Goal: Check status: Check status

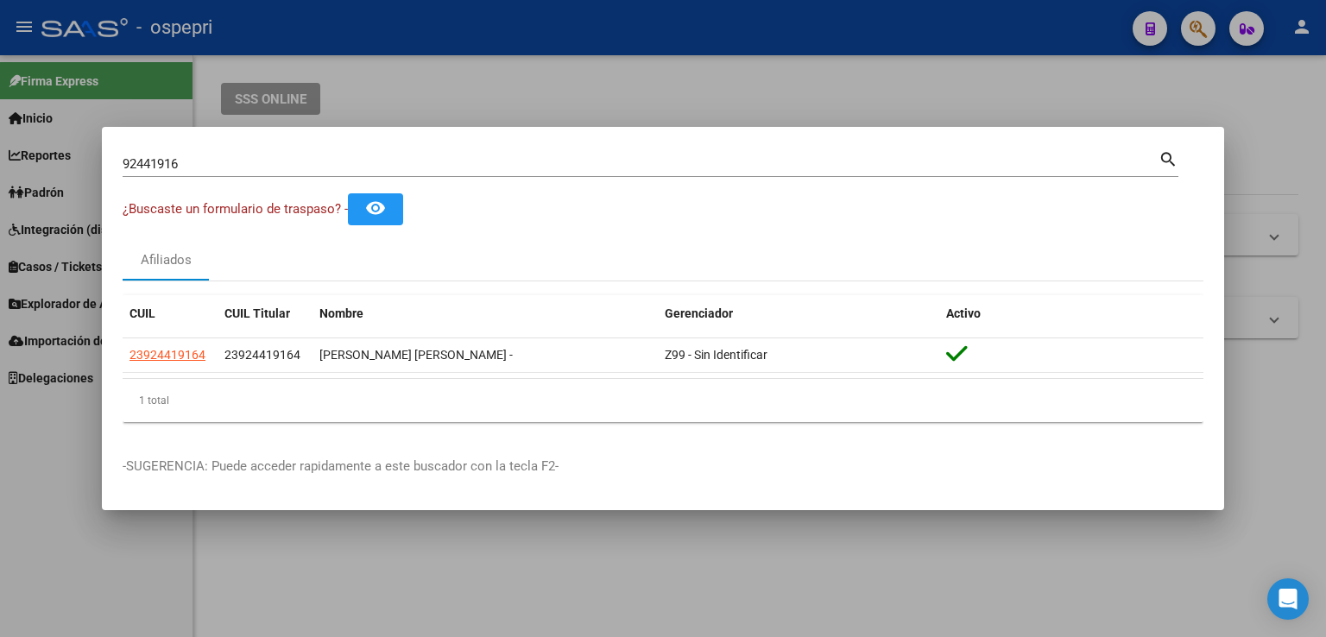
click at [1193, 30] on div at bounding box center [663, 318] width 1326 height 637
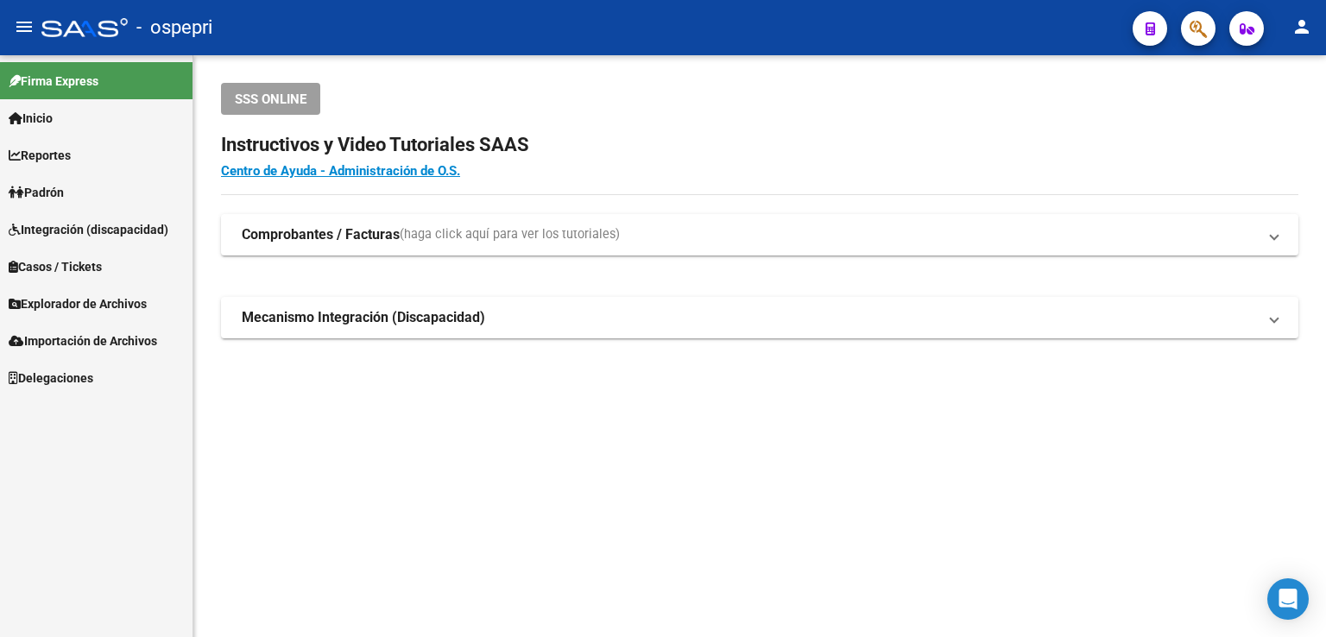
click at [1186, 28] on button "button" at bounding box center [1198, 28] width 35 height 35
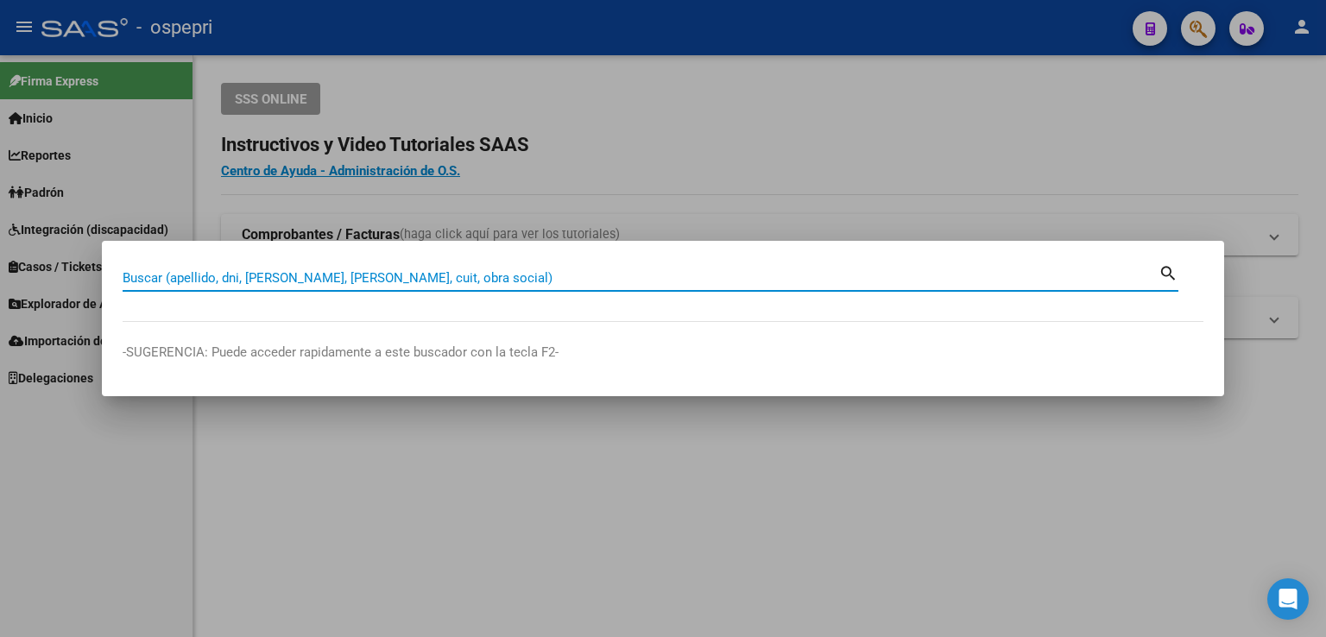
click at [989, 118] on div at bounding box center [663, 318] width 1326 height 637
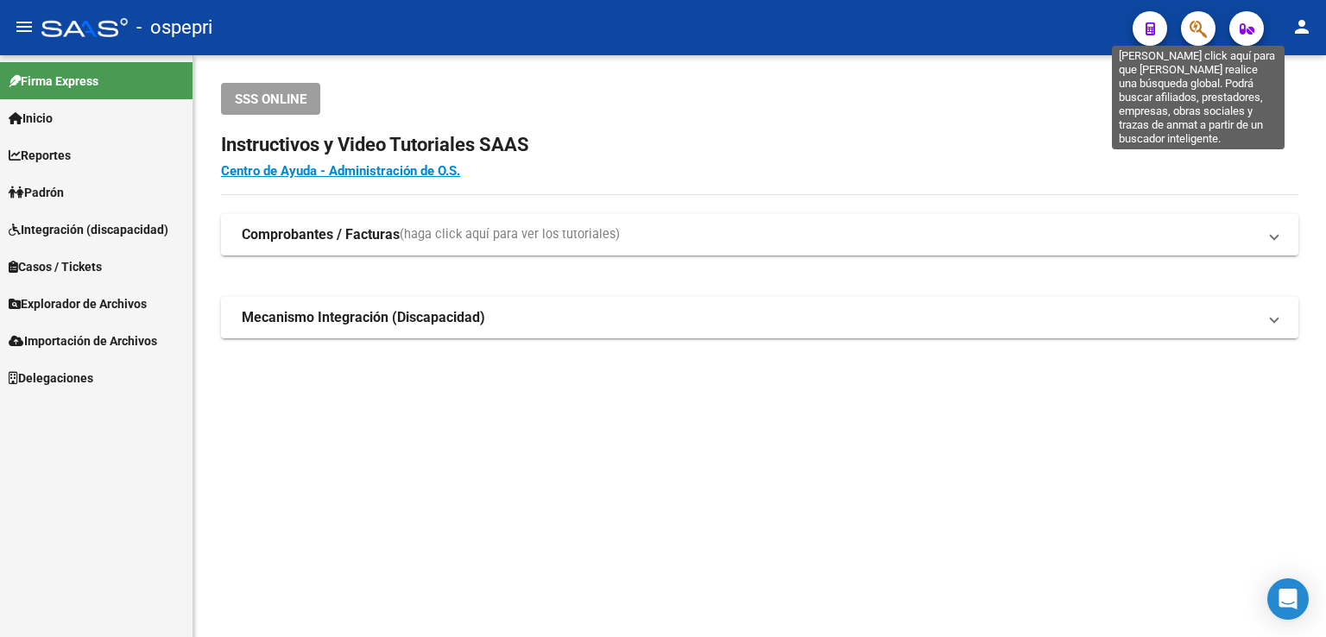
click at [1198, 28] on icon "button" at bounding box center [1198, 29] width 17 height 20
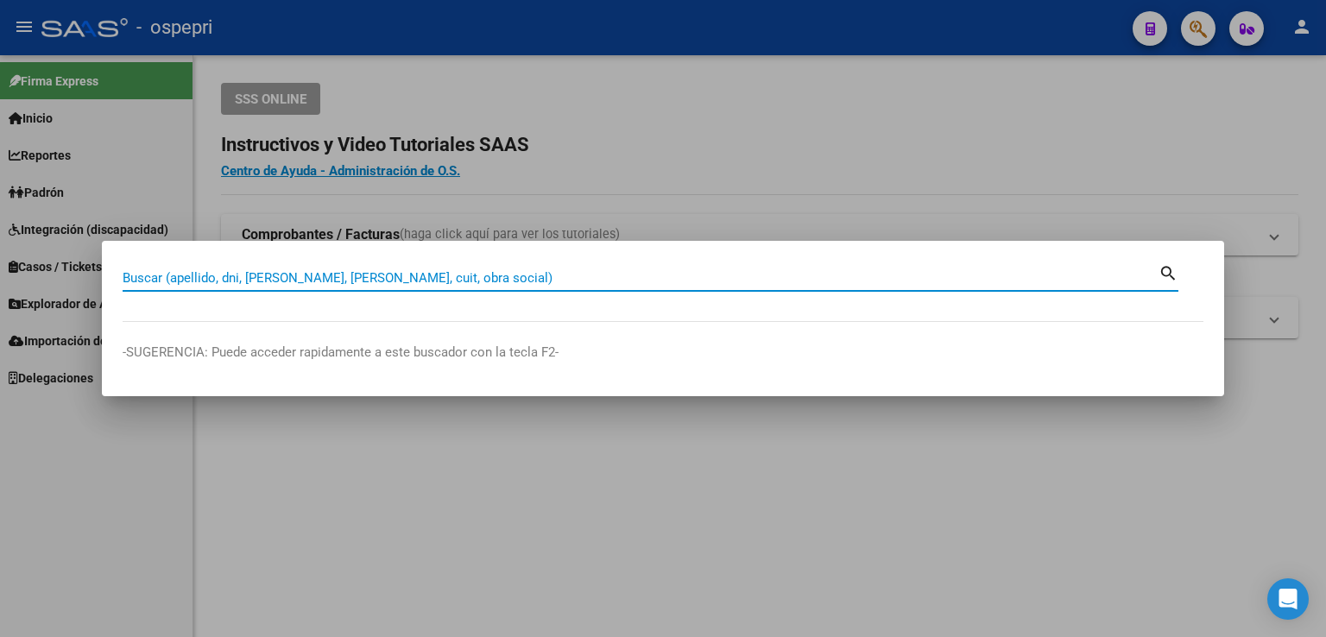
paste input "36841867"
type input "36841867"
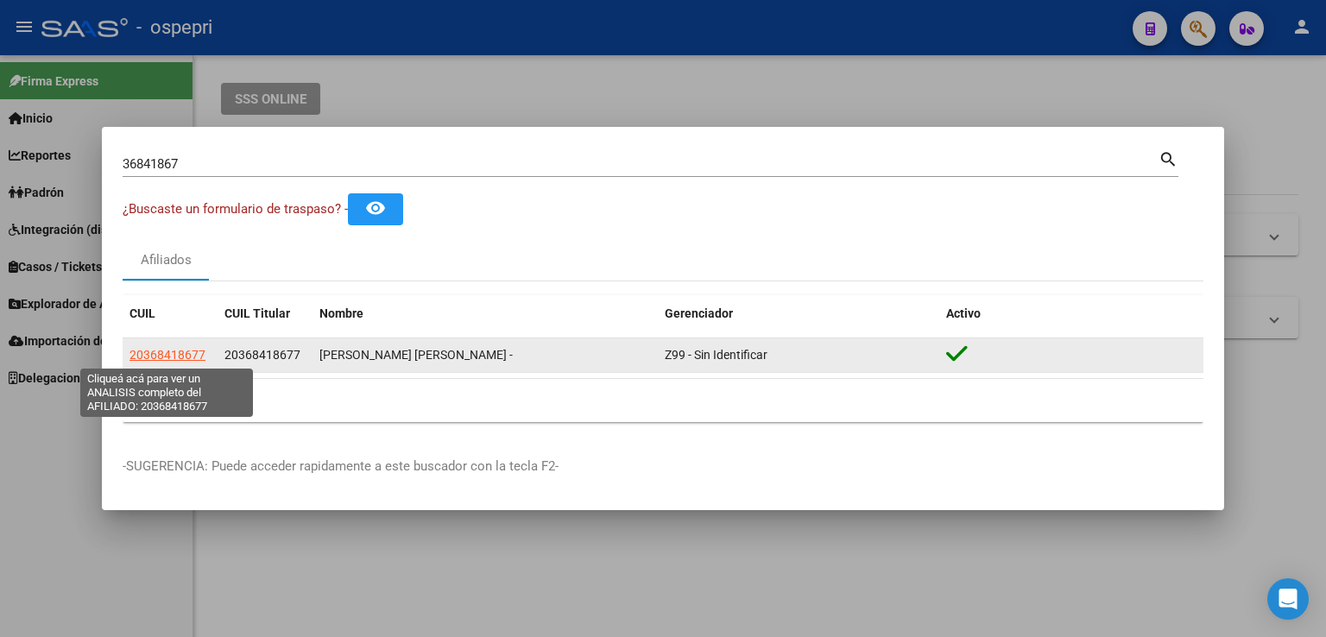
click at [166, 357] on span "20368418677" at bounding box center [167, 355] width 76 height 14
type textarea "20368418677"
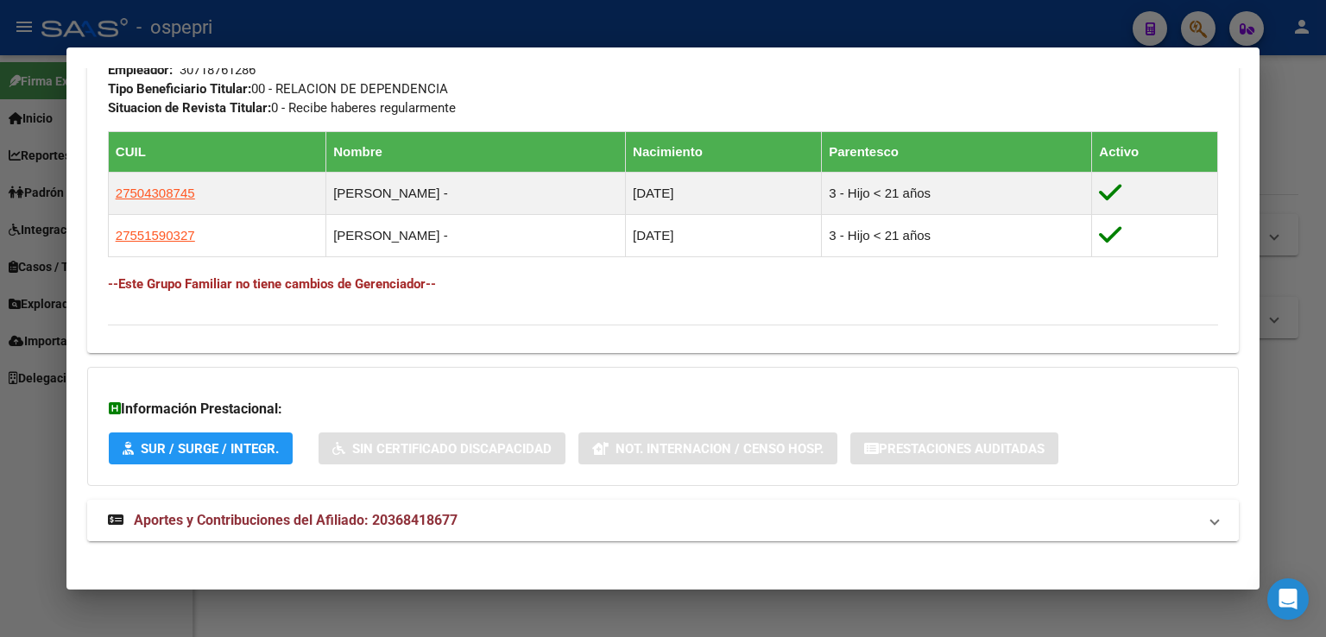
scroll to position [914, 0]
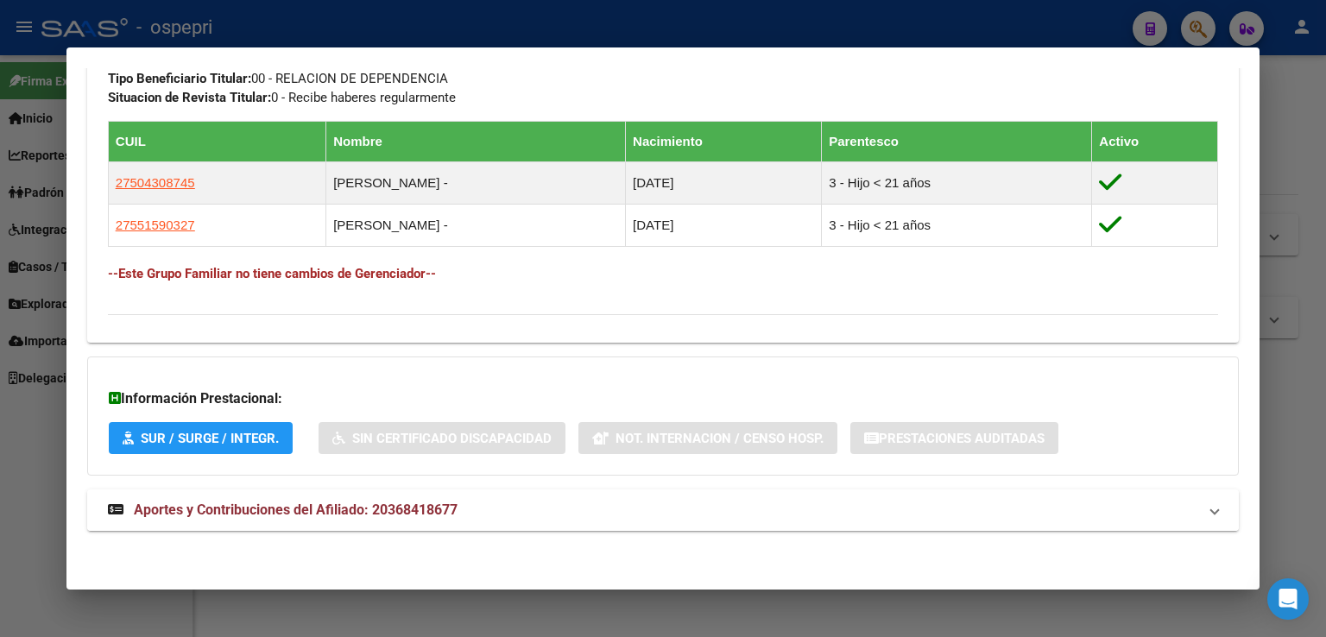
click at [281, 515] on span "Aportes y Contribuciones del Afiliado: 20368418677" at bounding box center [296, 510] width 324 height 16
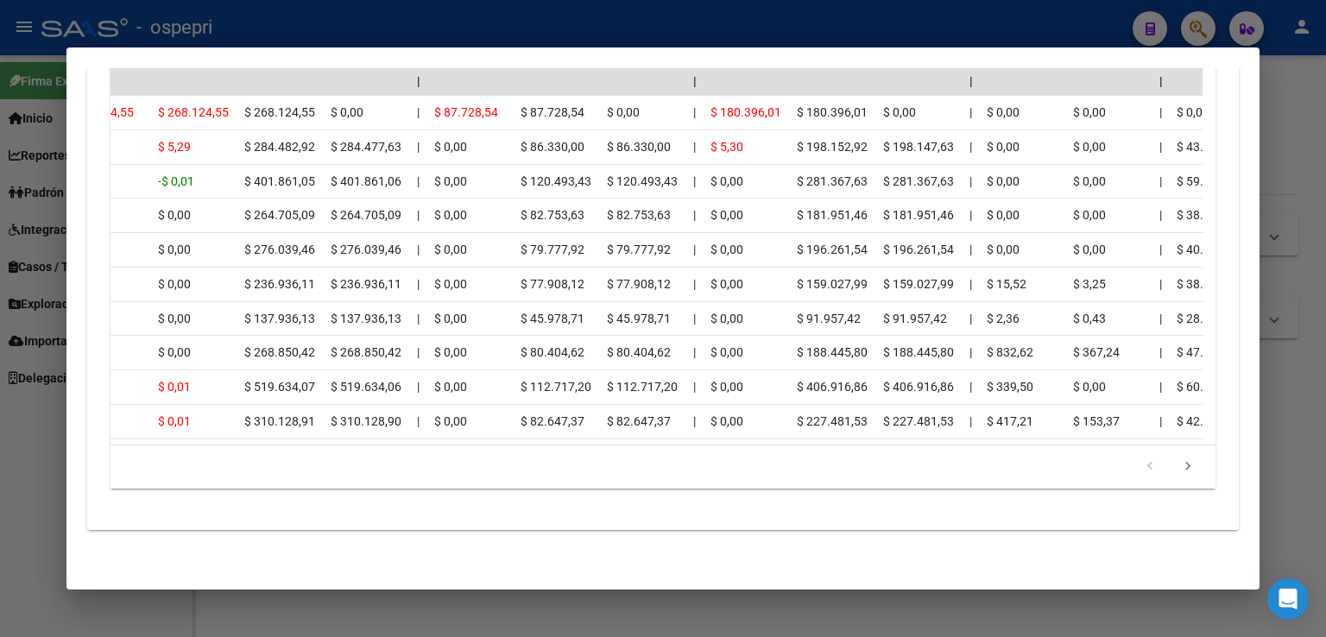
scroll to position [0, 517]
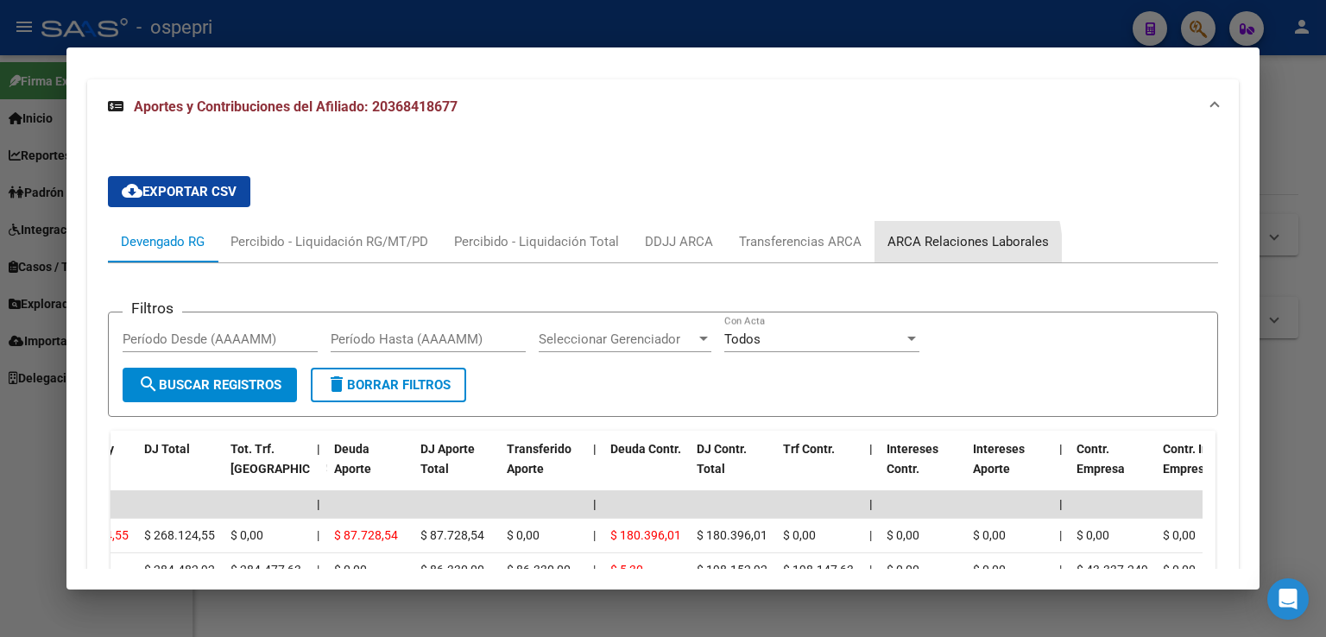
click at [938, 247] on div "ARCA Relaciones Laborales" at bounding box center [967, 241] width 161 height 19
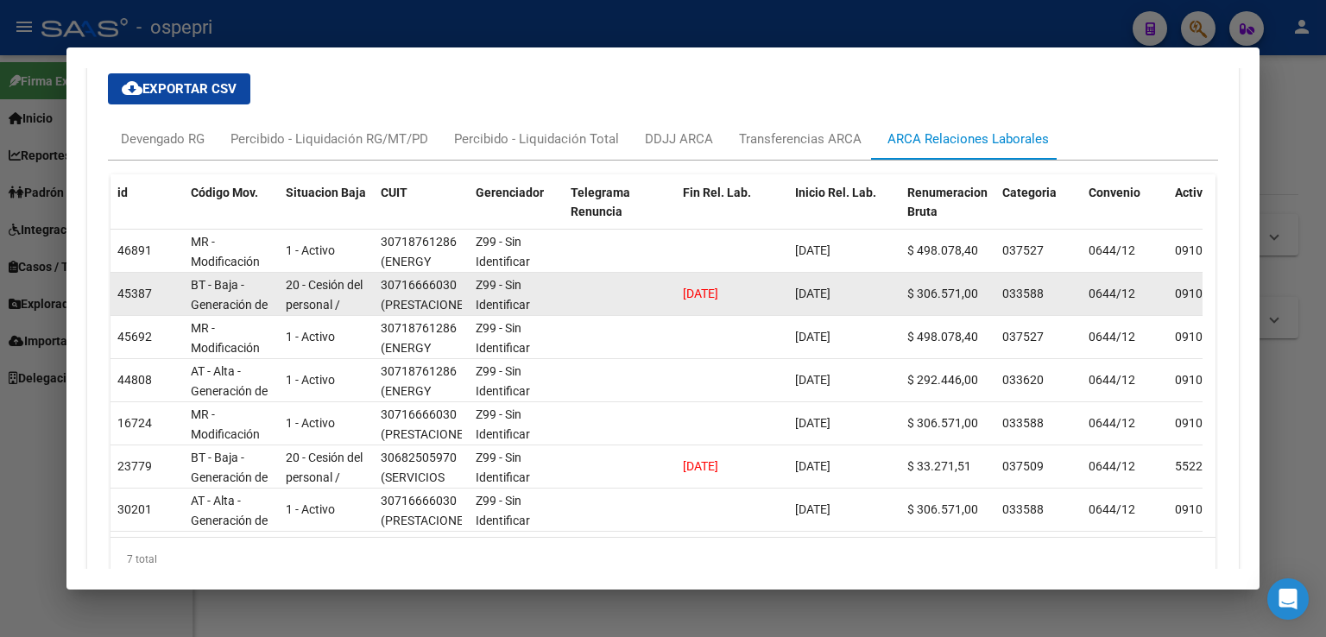
scroll to position [1324, 0]
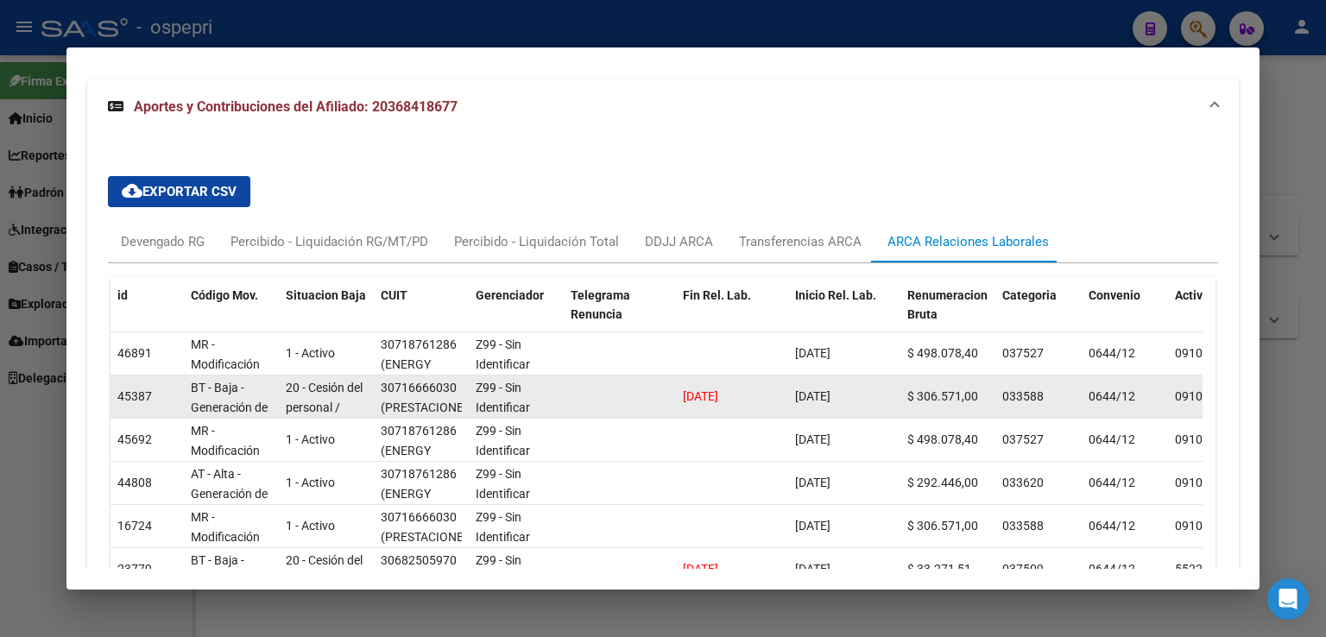
drag, startPoint x: 733, startPoint y: 395, endPoint x: 669, endPoint y: 394, distance: 63.9
click at [669, 394] on div "45387 BT - Baja - Generación de Clave 20 - Cesión del personal / ART.229 - LCT …" at bounding box center [1183, 397] width 2145 height 43
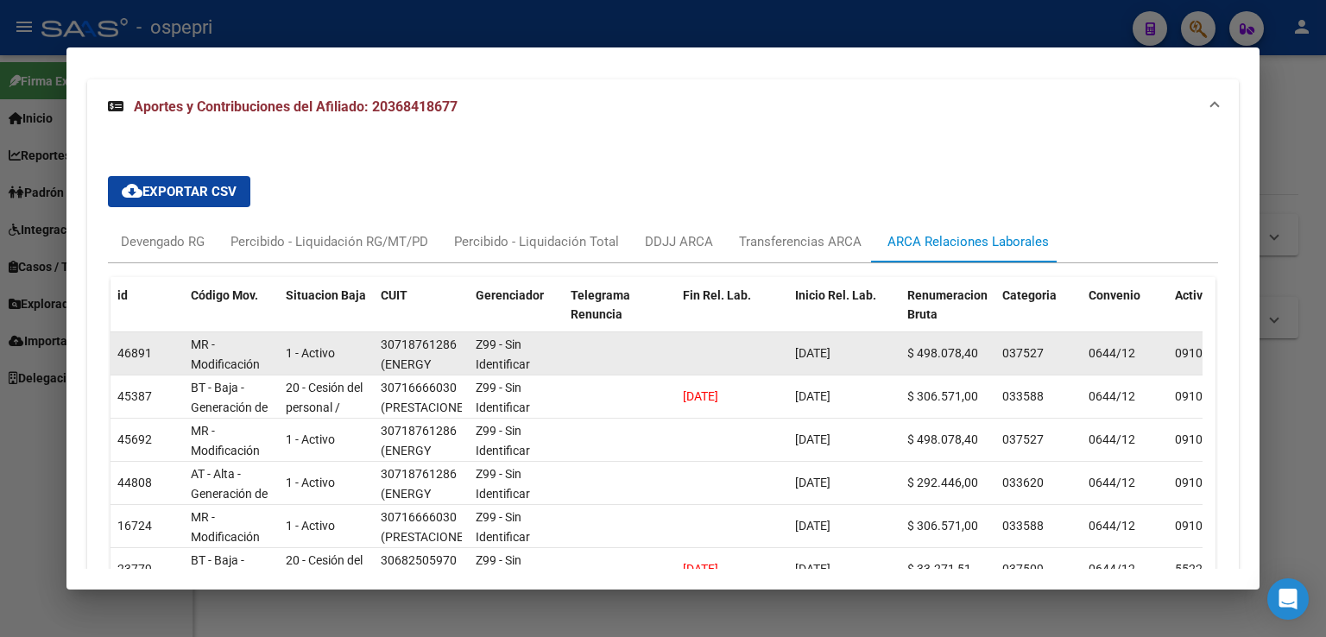
drag, startPoint x: 862, startPoint y: 351, endPoint x: 736, endPoint y: 356, distance: 127.0
click at [784, 350] on div "46891 MR - Modificación de datos en la relación CUIT –CUIL 1 - Activo 307187612…" at bounding box center [1183, 353] width 2145 height 43
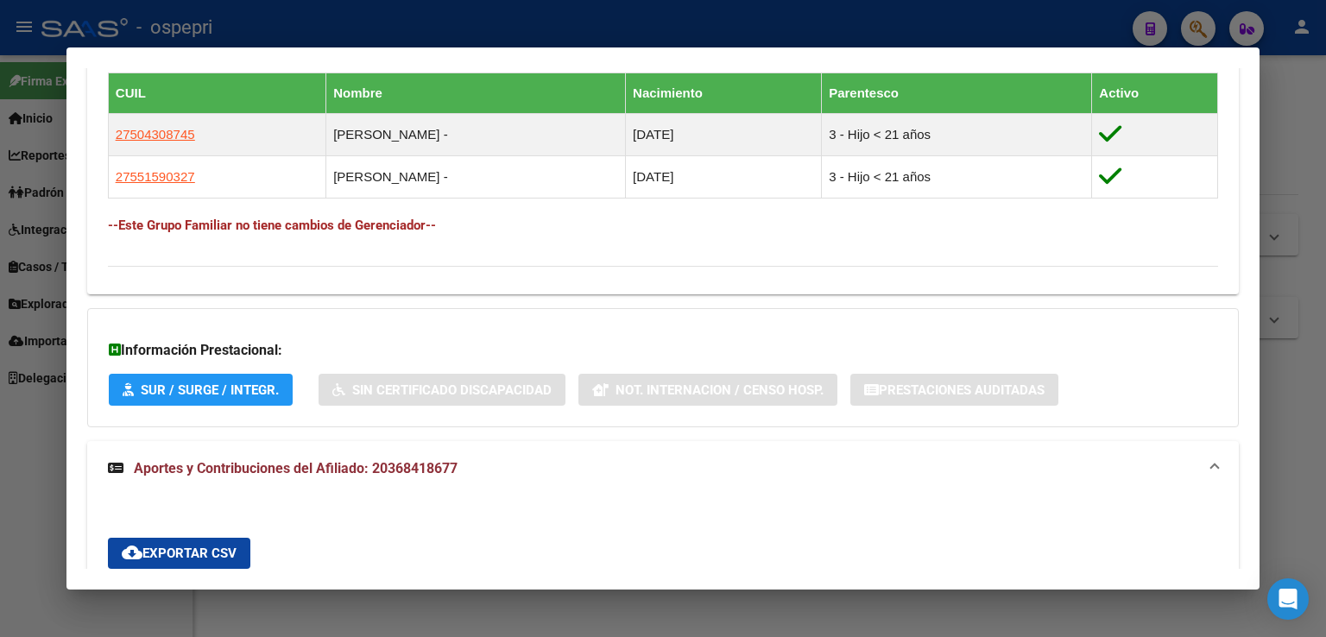
scroll to position [806, 0]
